Goal: Find specific page/section: Find specific page/section

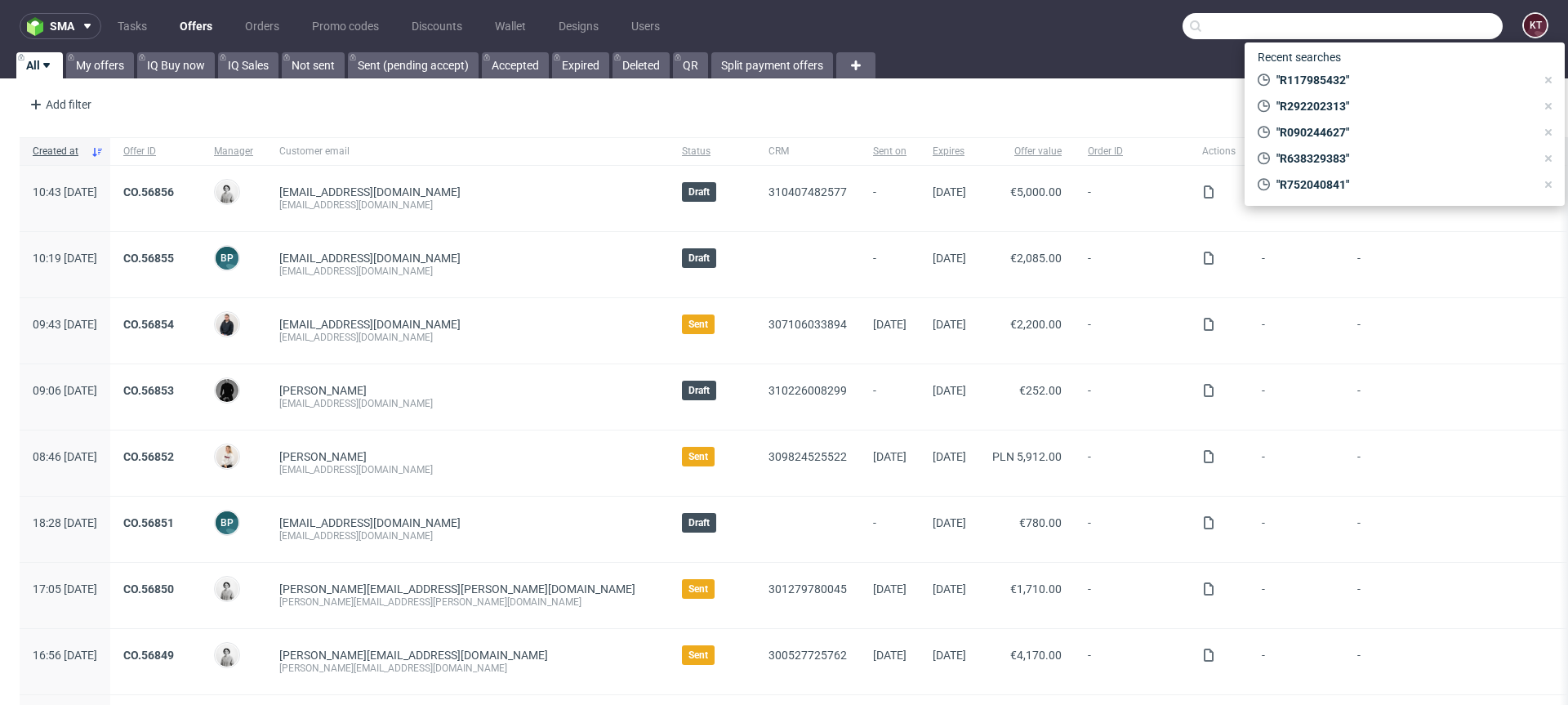
click at [1408, 25] on input "text" at bounding box center [1343, 26] width 321 height 26
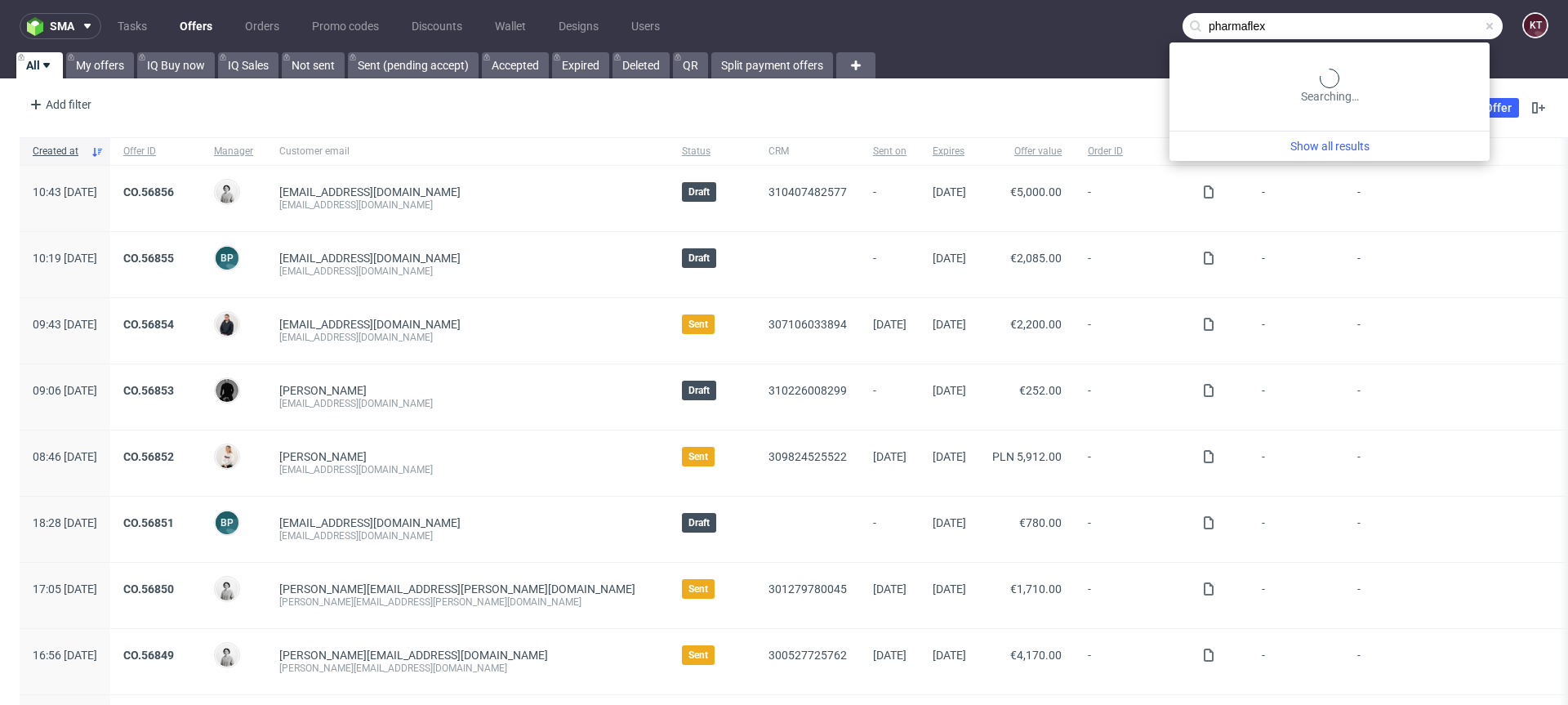
type input "pharmaflex"
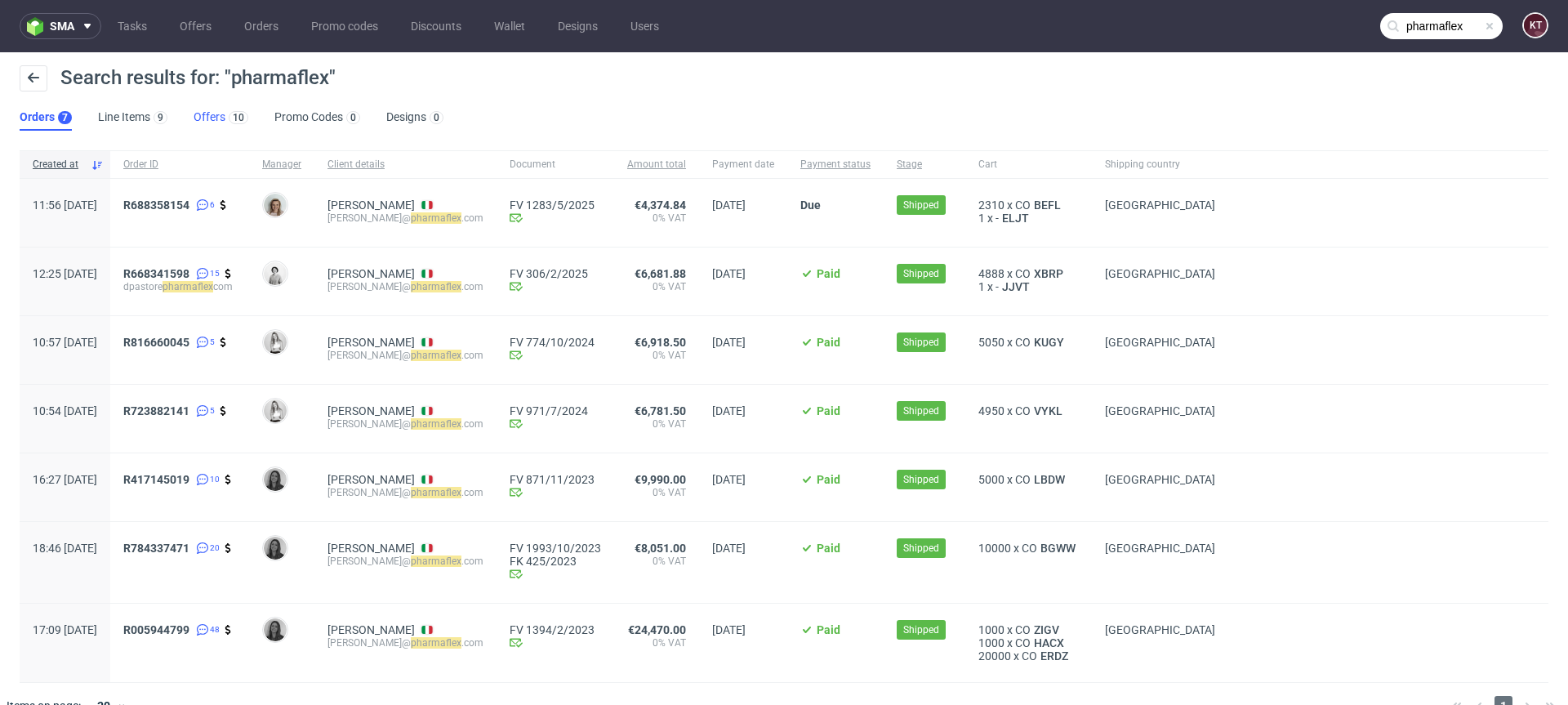
click at [202, 121] on link "Offers 10" at bounding box center [220, 117] width 54 height 26
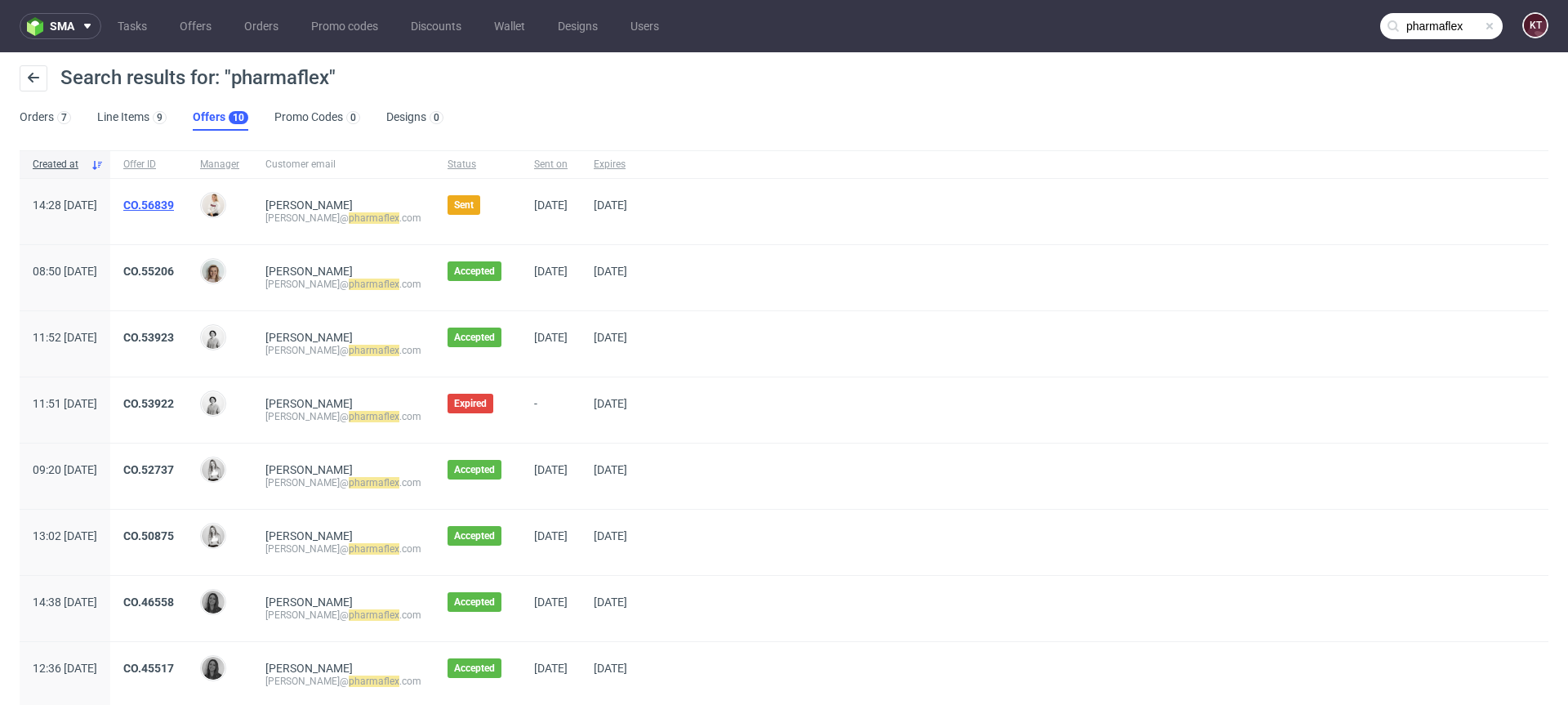
click at [174, 206] on link "CO.56839" at bounding box center [148, 205] width 51 height 13
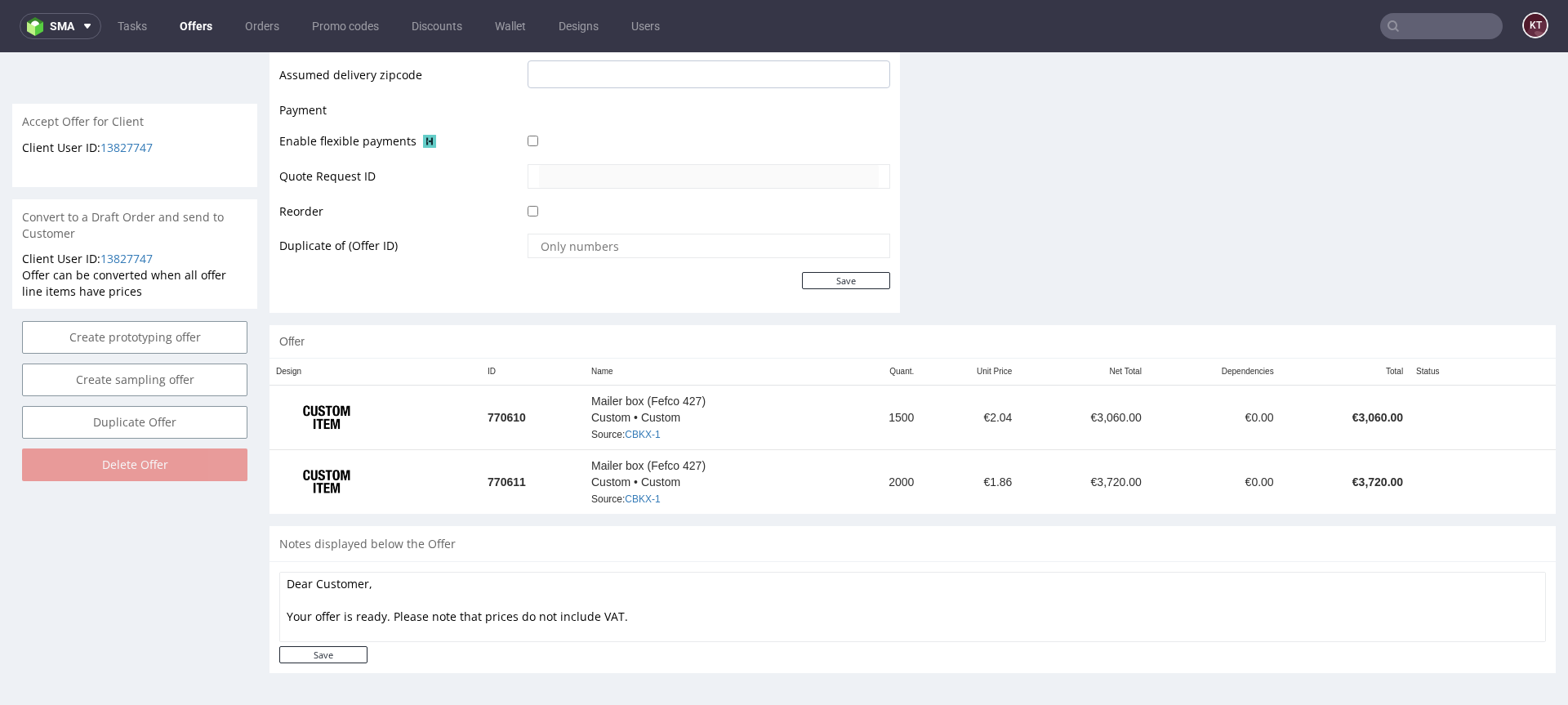
scroll to position [4, 0]
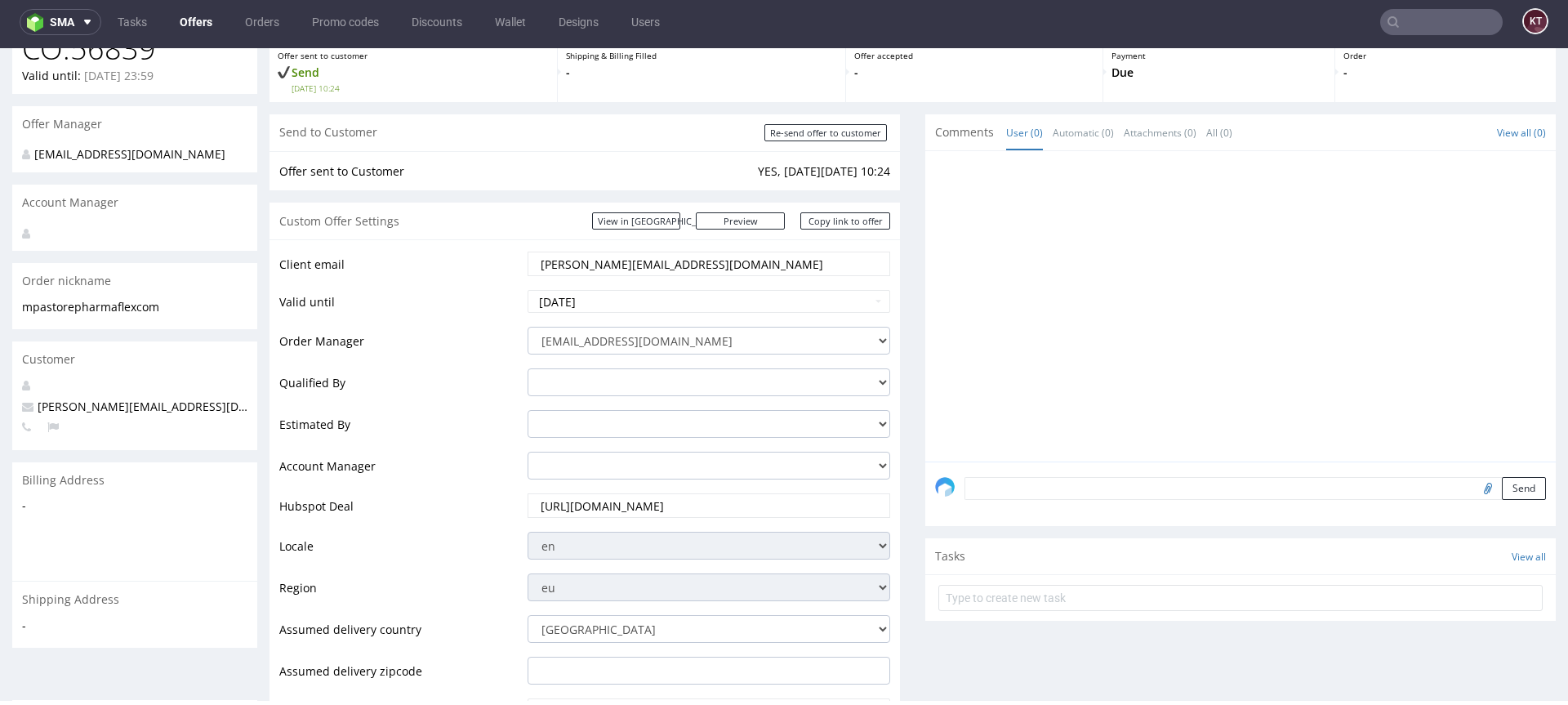
scroll to position [0, 0]
